Goal: Task Accomplishment & Management: Use online tool/utility

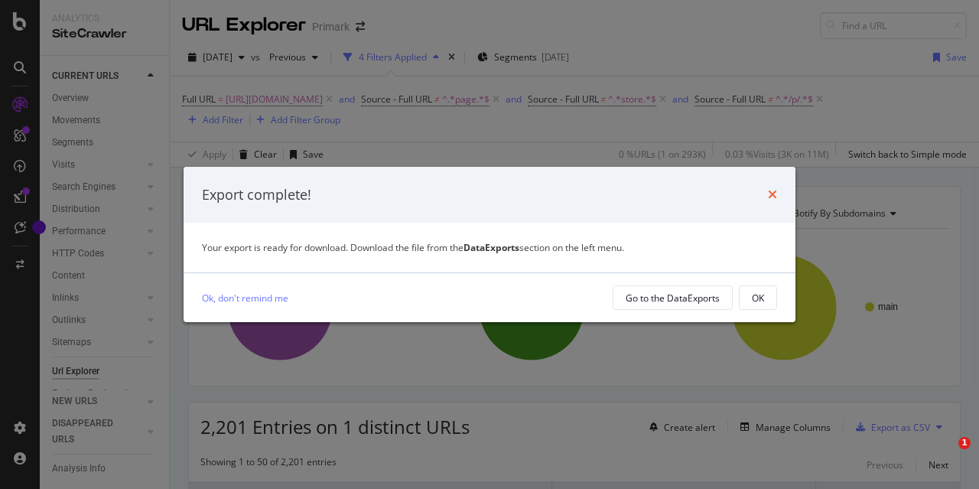
click at [771, 192] on icon "times" at bounding box center [772, 194] width 9 height 12
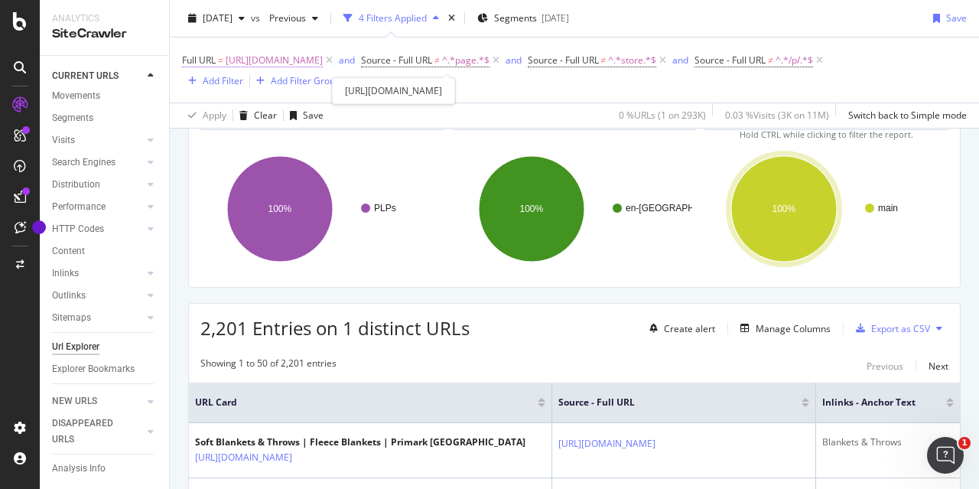
click at [323, 59] on span "https://www.primark.com/en-gb/c/home/home-furnishings/soft-furnishings-and-bedd…" at bounding box center [274, 60] width 97 height 21
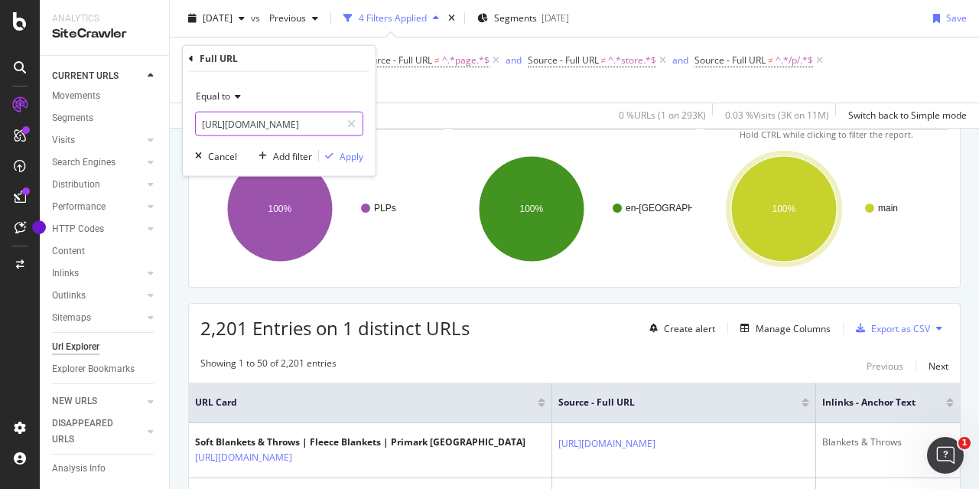
click at [236, 122] on input "https://www.primark.com/en-gb/c/home/home-furnishings/soft-furnishings-and-bedd…" at bounding box center [268, 124] width 145 height 24
paste input "bathroom"
type input "https://www.primark.com/en-gb/c/home/bathroom"
click at [344, 158] on div "Apply" at bounding box center [352, 155] width 24 height 13
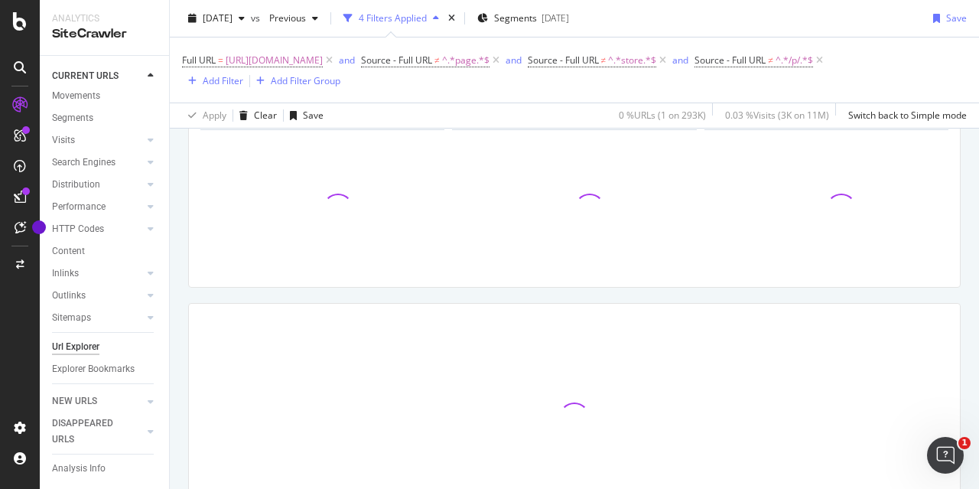
scroll to position [96, 0]
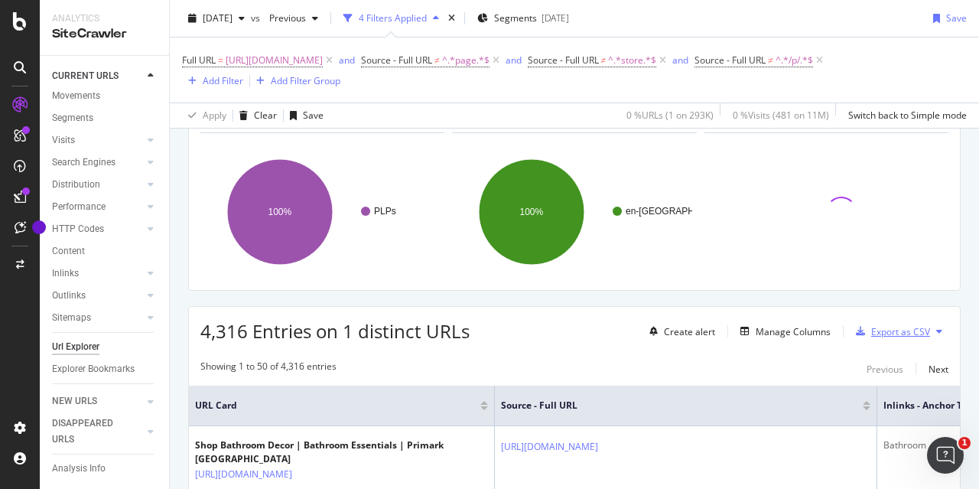
click at [893, 325] on div "Export as CSV" at bounding box center [900, 331] width 59 height 13
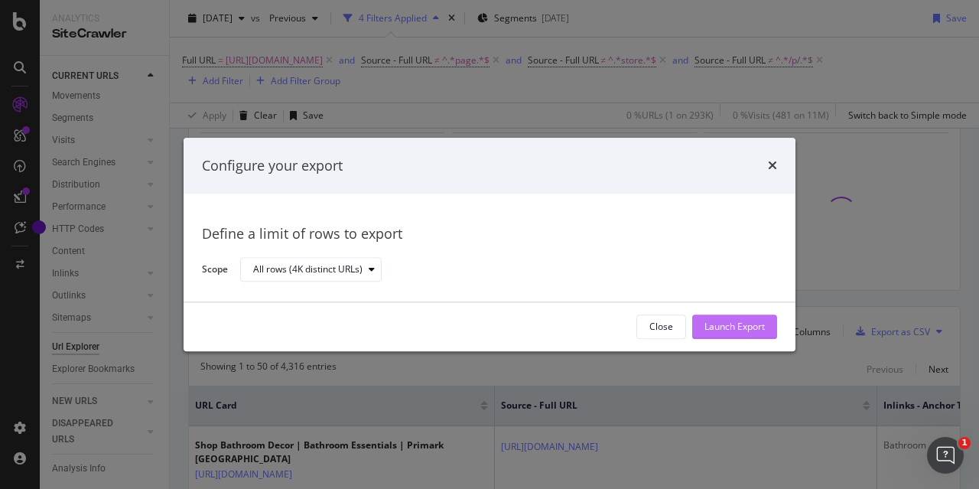
click at [737, 324] on div "Launch Export" at bounding box center [734, 326] width 60 height 13
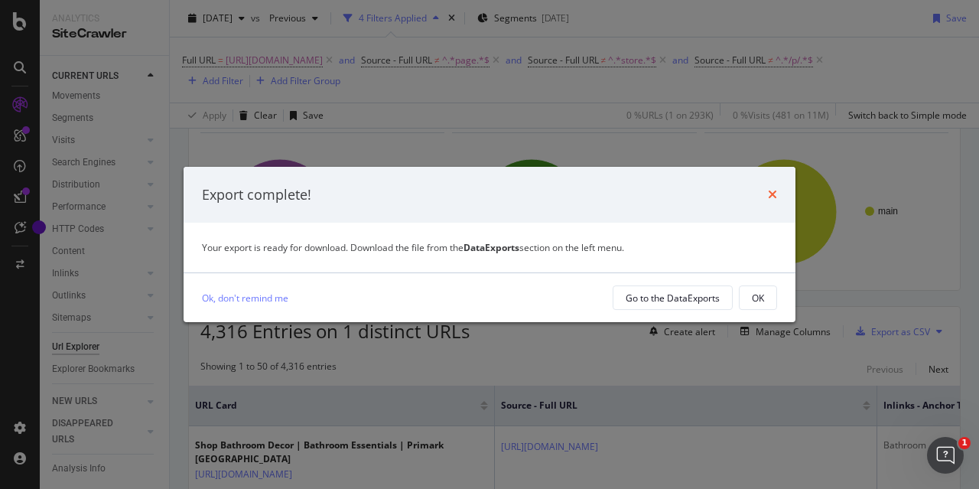
click at [769, 195] on icon "times" at bounding box center [772, 194] width 9 height 12
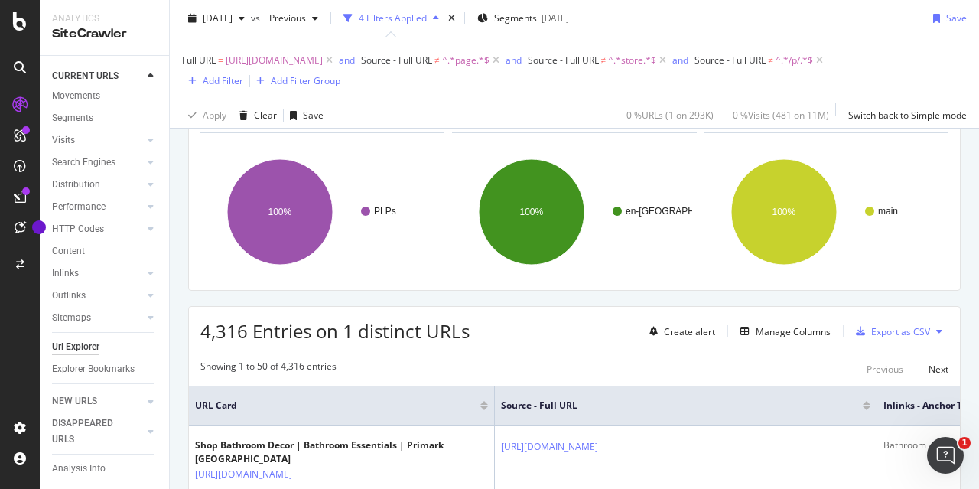
click at [323, 68] on span "https://www.primark.com/en-gb/c/home/bathroom" at bounding box center [274, 60] width 97 height 21
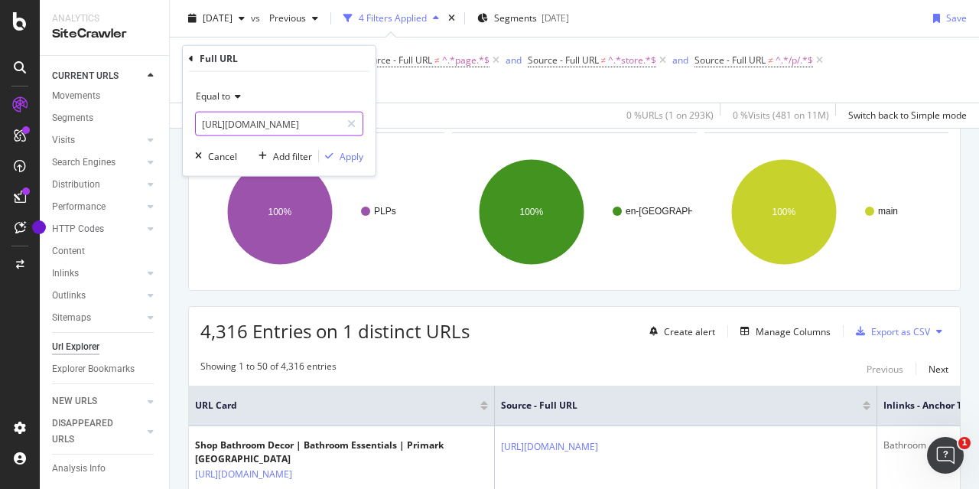
click at [286, 127] on input "https://www.primark.com/en-gb/c/home/bathroom" at bounding box center [268, 124] width 145 height 24
paste input "r/collabs/gaming/pokemon"
type input "https://www.primark.com/en-gb/r/collabs/gaming/pokemon"
click at [350, 149] on div "Apply" at bounding box center [352, 155] width 24 height 13
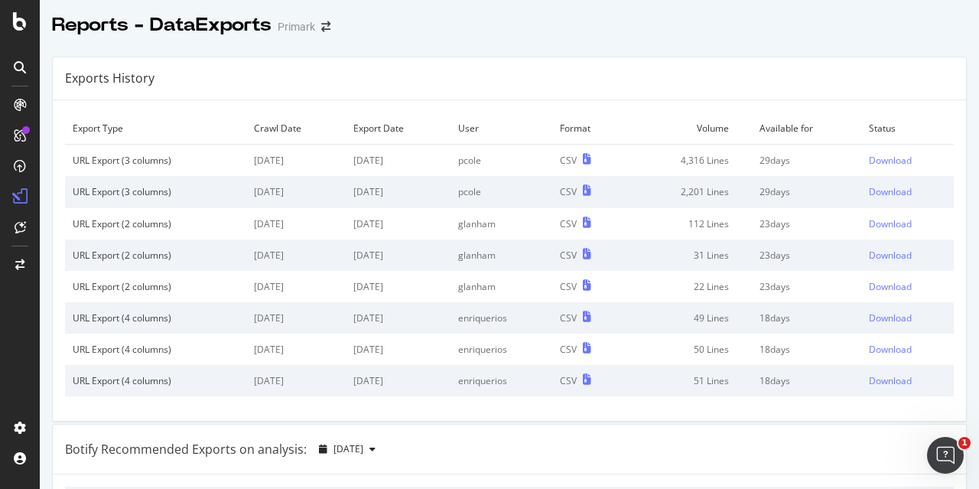
click at [915, 128] on td "Status" at bounding box center [907, 128] width 93 height 32
click at [880, 158] on div "Download" at bounding box center [890, 160] width 43 height 13
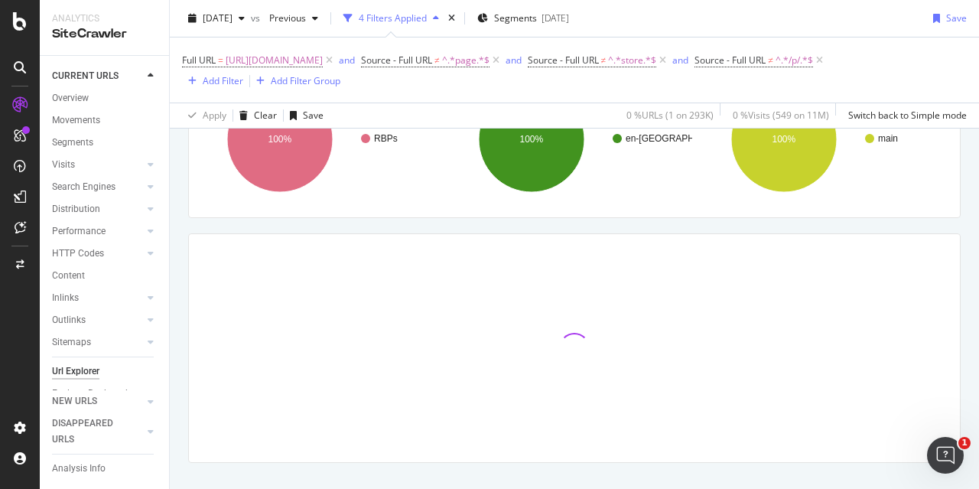
scroll to position [197, 0]
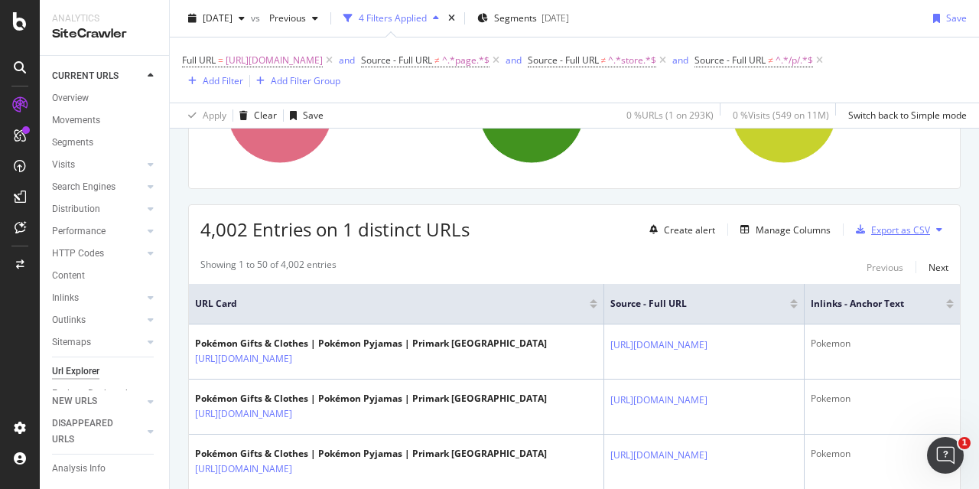
click at [888, 230] on div "Export as CSV" at bounding box center [900, 229] width 59 height 13
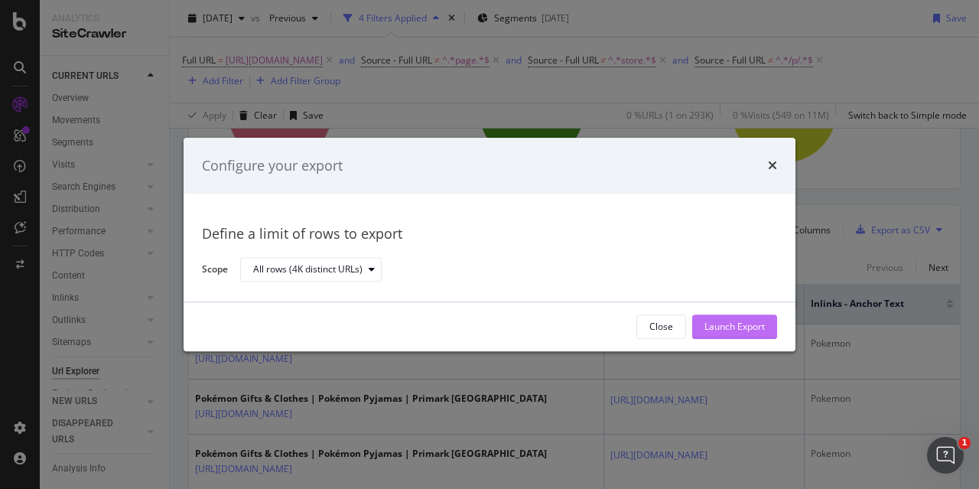
click at [730, 321] on div "Launch Export" at bounding box center [734, 326] width 60 height 13
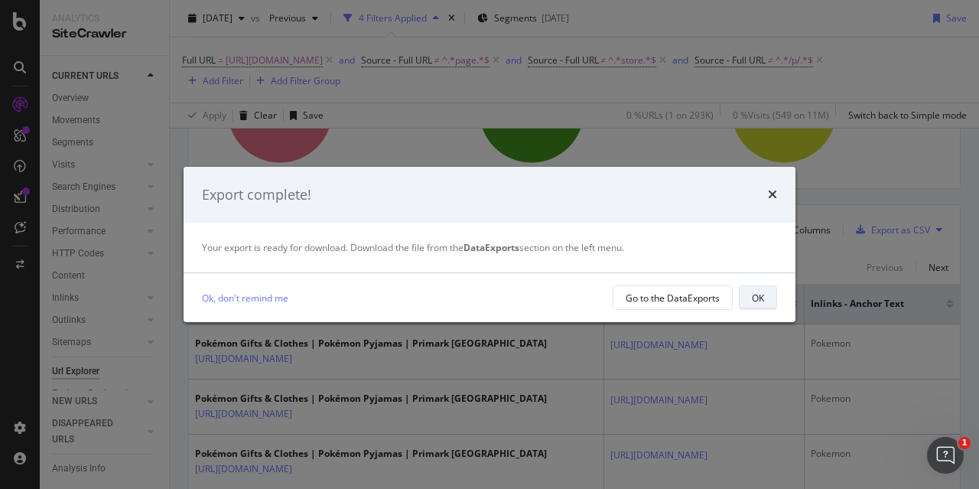
click at [752, 299] on div "OK" at bounding box center [758, 297] width 12 height 13
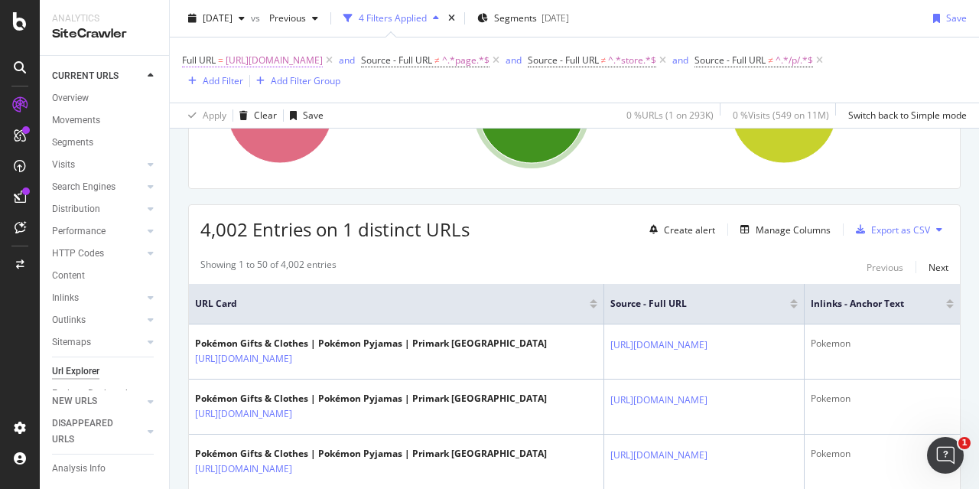
click at [323, 53] on span "https://www.primark.com/en-gb/r/collabs/gaming/pokemon" at bounding box center [274, 60] width 97 height 21
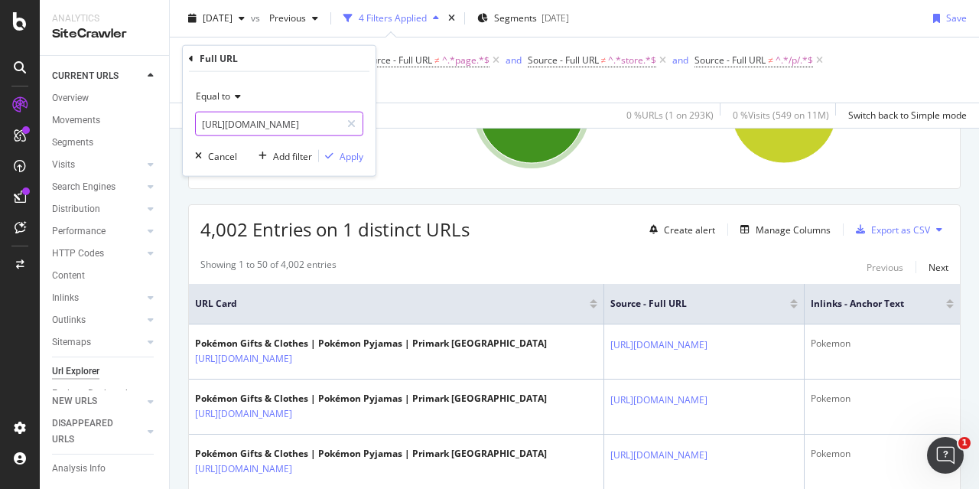
click at [315, 119] on input "https://www.primark.com/en-gb/r/collabs/gaming/pokemon" at bounding box center [268, 124] width 145 height 24
paste input "home/seasonal-and-gifting/uni-essentials"
type input "https://www.primark.com/en-gb/r/home/seasonal-and-gifting/uni-essentials"
click at [360, 164] on div "Equal to https://www.primark.com/en-gb/r/home/seasonal-and-gifting/uni-essentia…" at bounding box center [279, 124] width 193 height 104
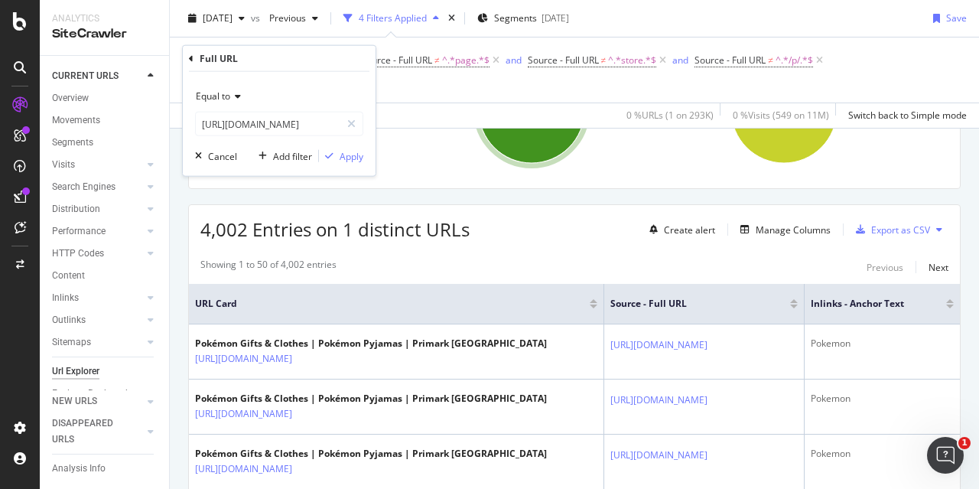
scroll to position [0, 0]
click at [351, 156] on div "Apply" at bounding box center [352, 155] width 24 height 13
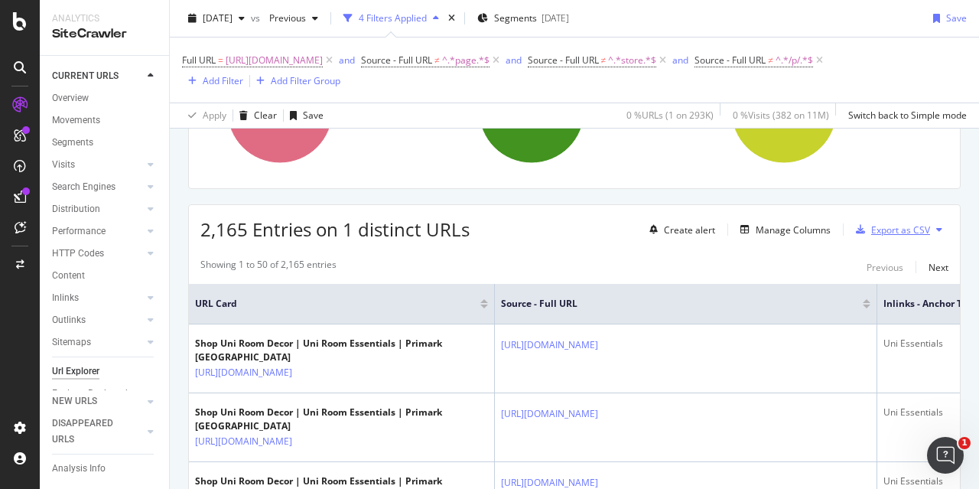
click at [883, 229] on div "Export as CSV" at bounding box center [900, 229] width 59 height 13
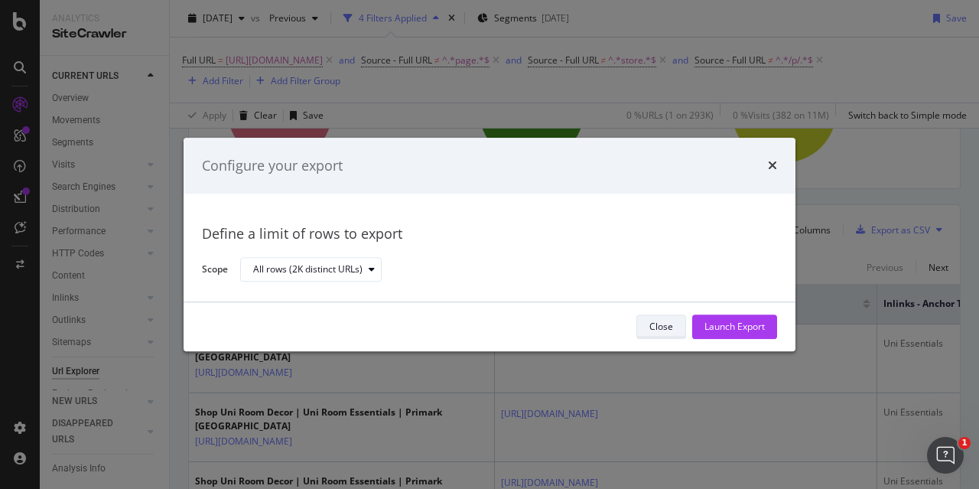
click at [668, 320] on div "Close" at bounding box center [661, 326] width 24 height 13
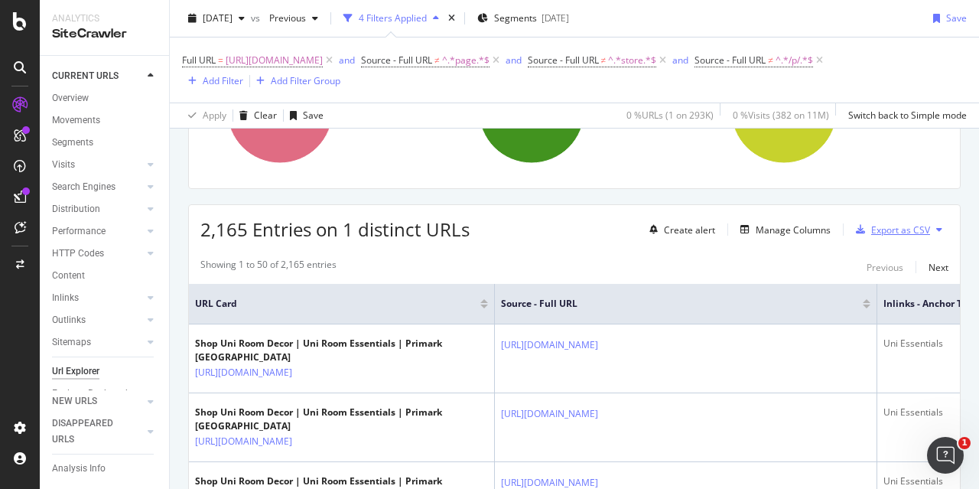
click at [890, 232] on div "Export as CSV" at bounding box center [900, 229] width 59 height 13
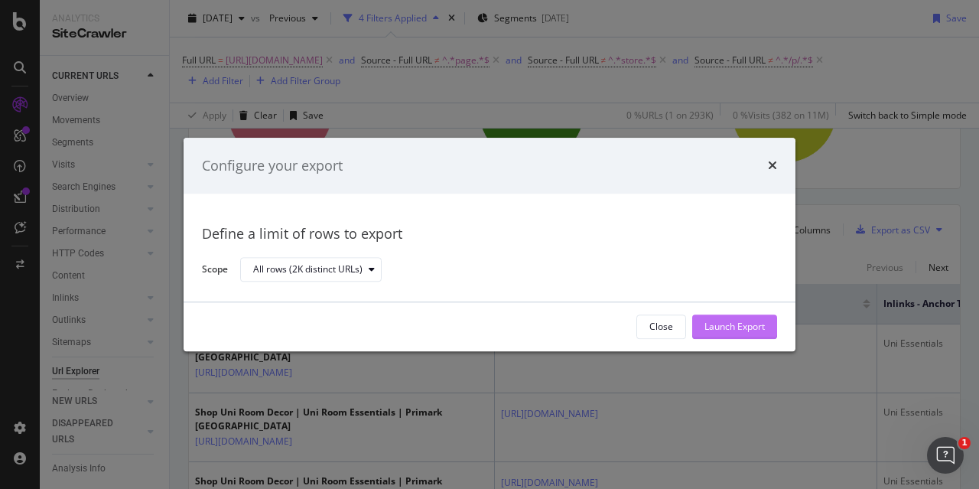
click at [711, 332] on div "Launch Export" at bounding box center [734, 326] width 60 height 13
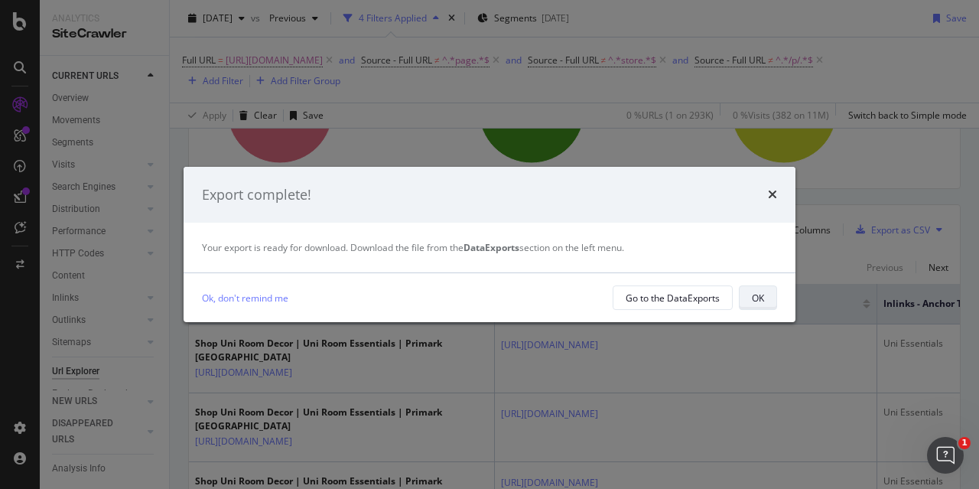
click at [754, 294] on div "OK" at bounding box center [758, 297] width 12 height 13
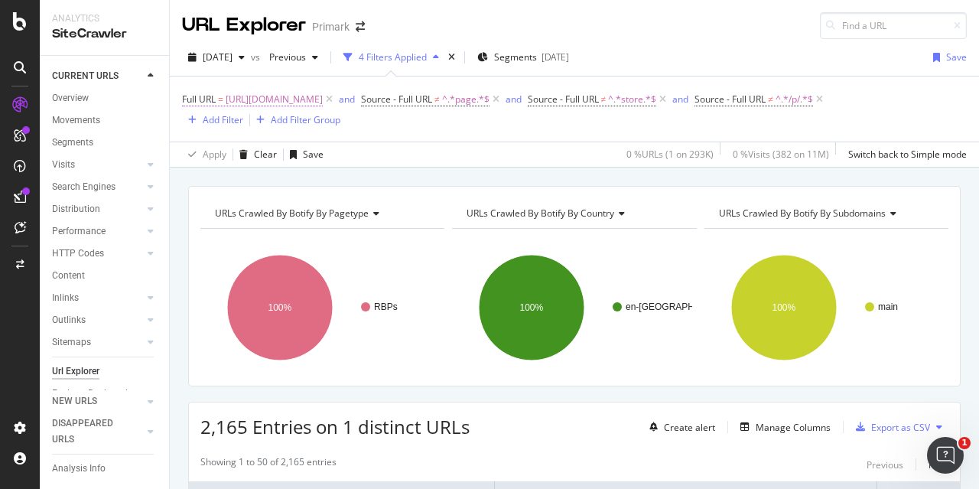
click at [323, 96] on span "https://www.primark.com/en-gb/r/home/seasonal-and-gifting/uni-essentials" at bounding box center [274, 99] width 97 height 21
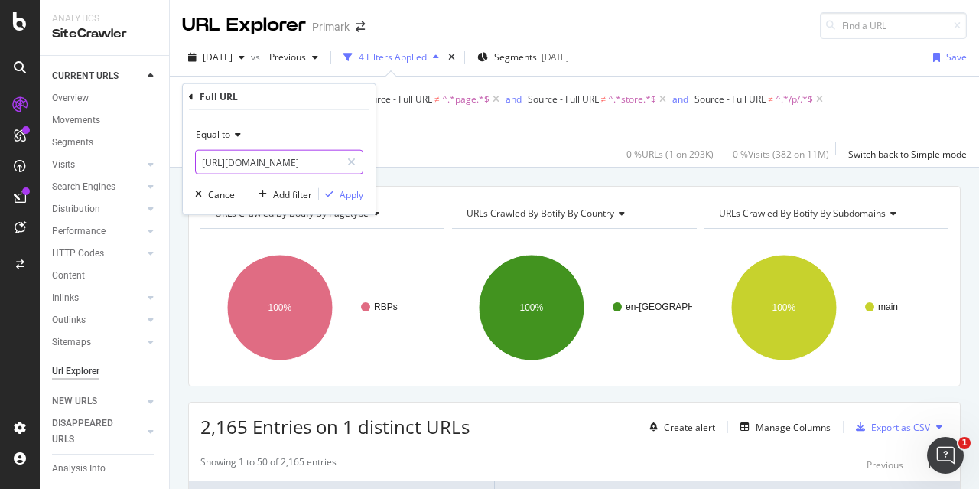
click at [283, 163] on input "https://www.primark.com/en-gb/r/home/seasonal-and-gifting/uni-essentials" at bounding box center [268, 162] width 145 height 24
paste input "collabs/tv-and-film/disney/nightmare-before-christma"
type input "https://www.primark.com/en-gb/r/collabs/tv-and-film/disney/nightmare-before-chr…"
click at [359, 200] on button "Apply" at bounding box center [341, 194] width 44 height 15
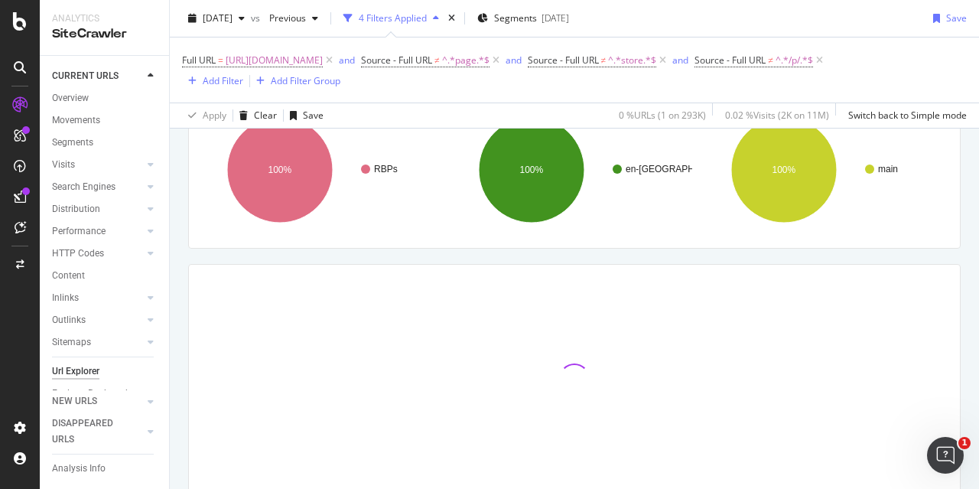
scroll to position [197, 0]
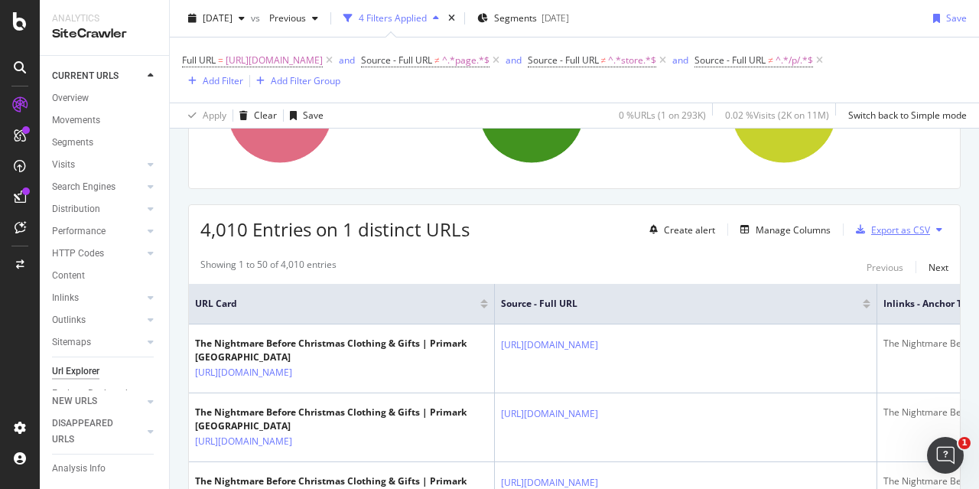
click at [859, 227] on div "button" at bounding box center [860, 229] width 21 height 9
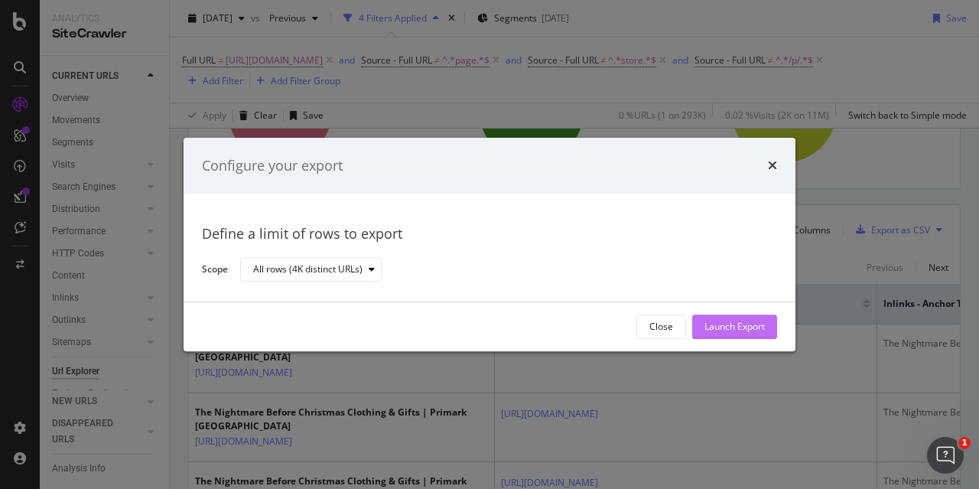
click at [757, 333] on div "Launch Export" at bounding box center [734, 326] width 60 height 13
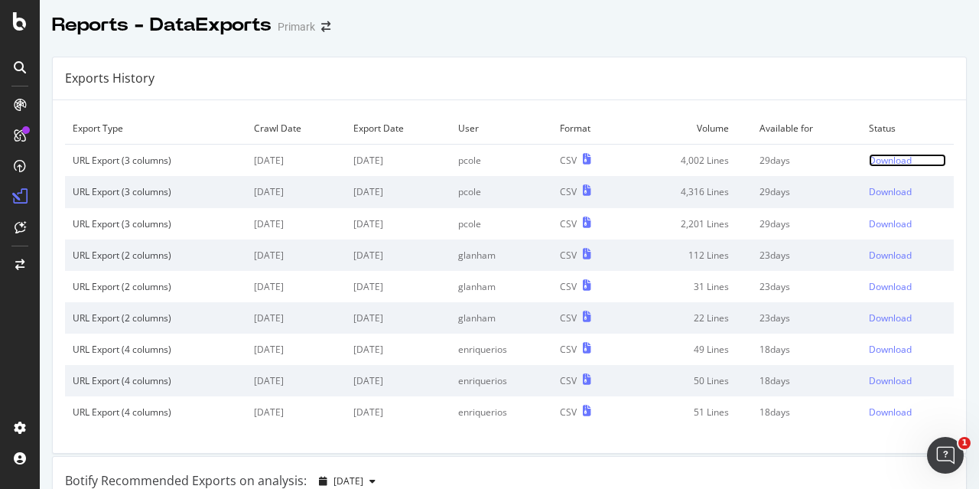
click at [869, 165] on div "Download" at bounding box center [890, 160] width 43 height 13
click at [869, 157] on div "Download" at bounding box center [890, 160] width 43 height 13
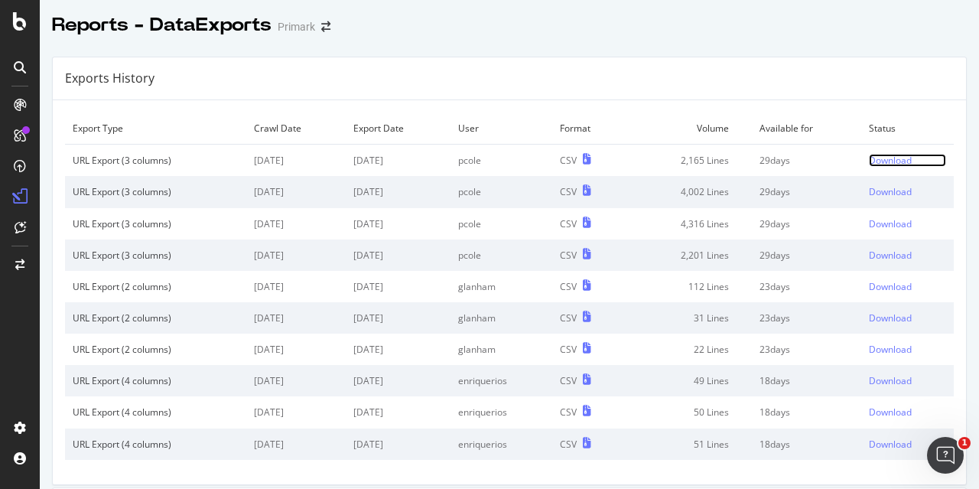
click at [873, 157] on div "Download" at bounding box center [890, 160] width 43 height 13
